Goal: Task Accomplishment & Management: Use online tool/utility

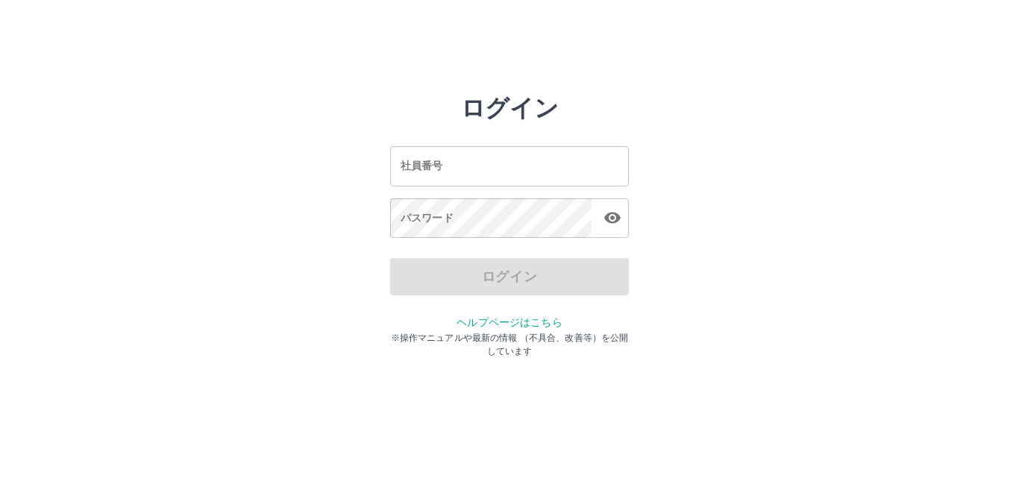
click at [430, 159] on input "社員番号" at bounding box center [509, 166] width 239 height 40
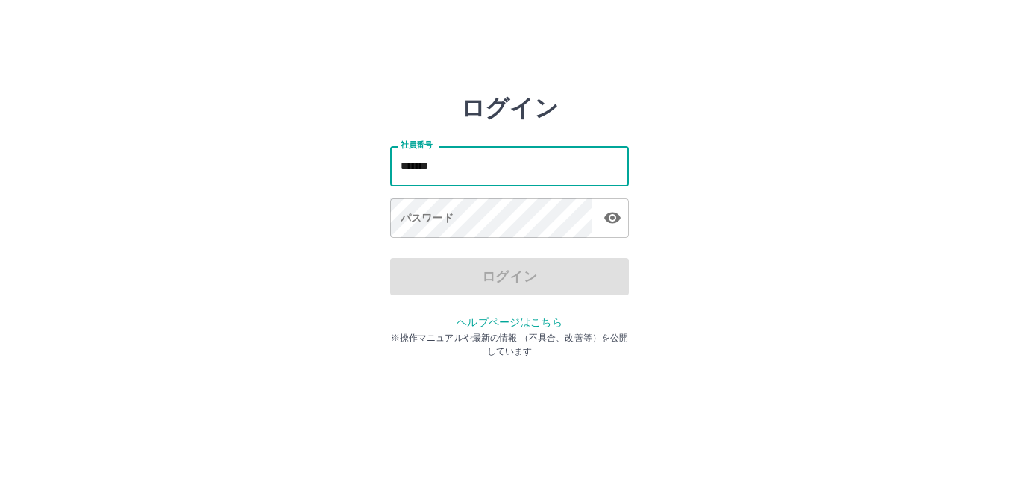
type input "*******"
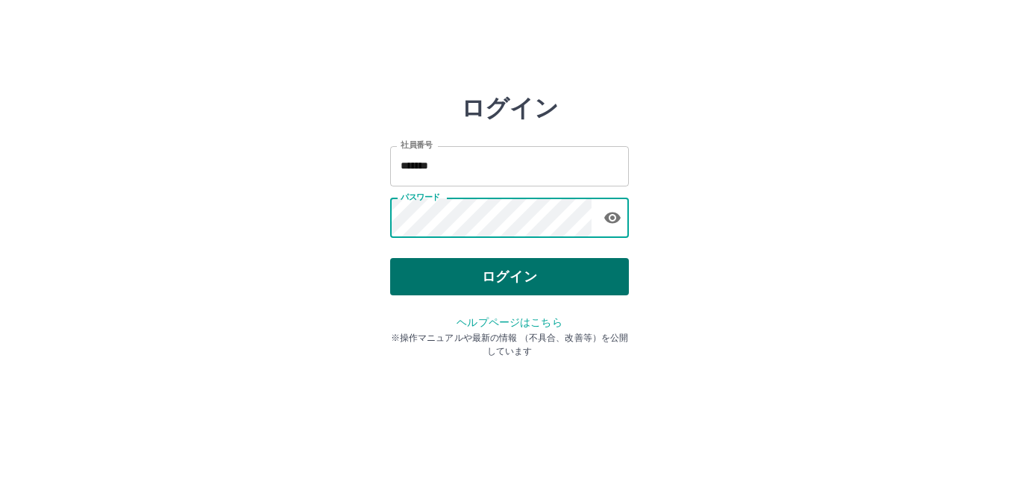
click at [507, 292] on button "ログイン" at bounding box center [509, 276] width 239 height 37
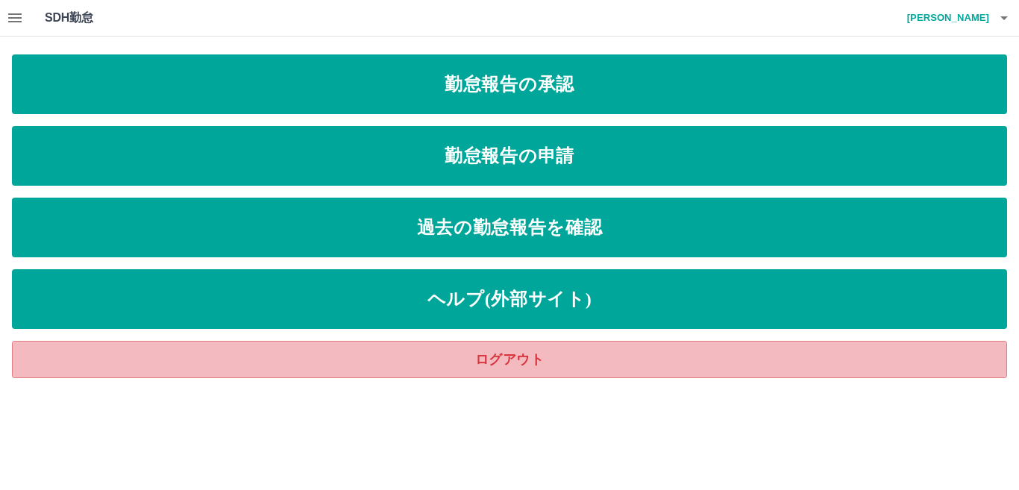
click at [566, 365] on link "ログアウト" at bounding box center [509, 359] width 995 height 37
